Goal: Information Seeking & Learning: Learn about a topic

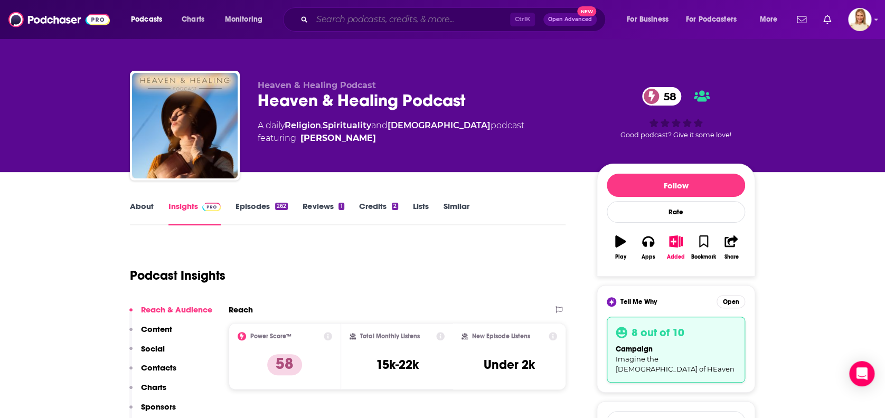
click at [395, 18] on input "Search podcasts, credits, & more..." at bounding box center [411, 19] width 198 height 17
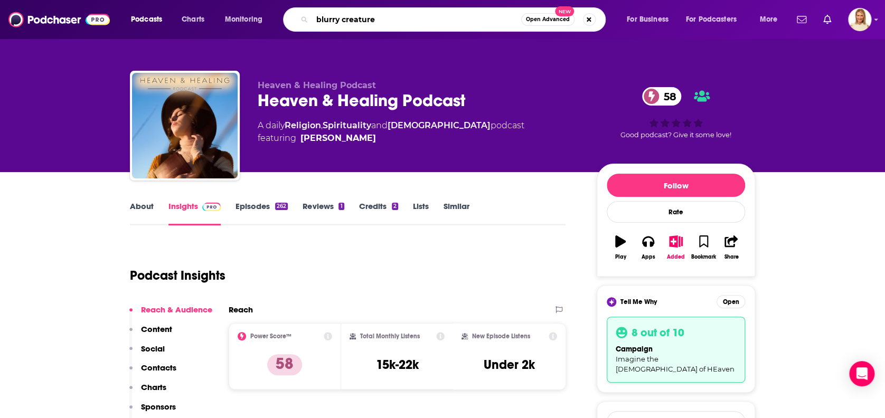
type input "blurry creatures"
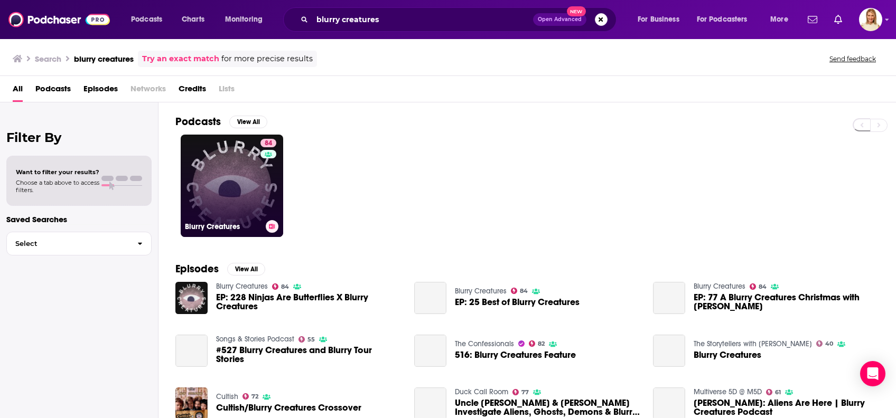
click at [254, 199] on link "84 Blurry Creatures" at bounding box center [232, 186] width 102 height 102
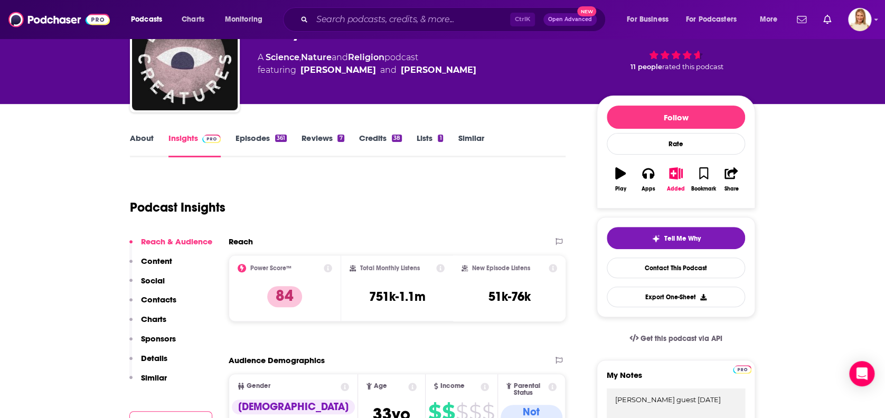
scroll to position [70, 0]
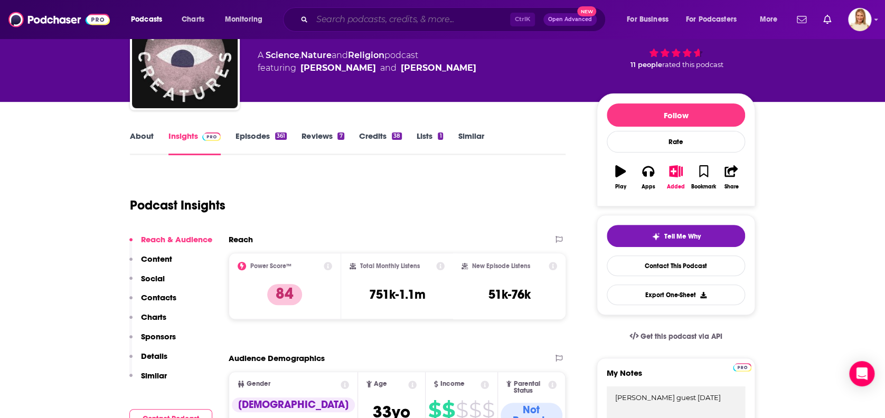
click at [429, 17] on input "Search podcasts, credits, & more..." at bounding box center [411, 19] width 198 height 17
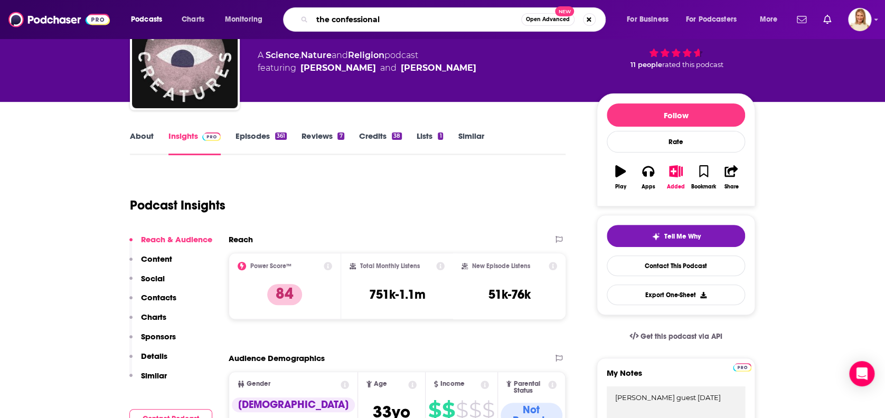
type input "the confessionals"
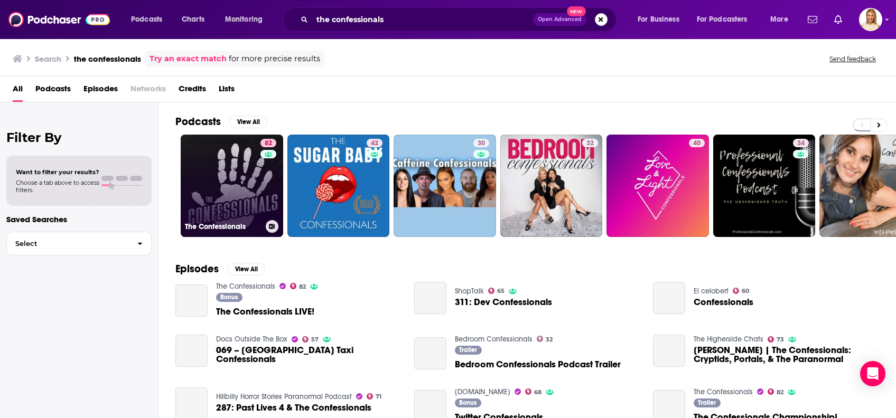
click at [259, 170] on link "82 The Confessionals" at bounding box center [232, 186] width 102 height 102
